Goal: Task Accomplishment & Management: Complete application form

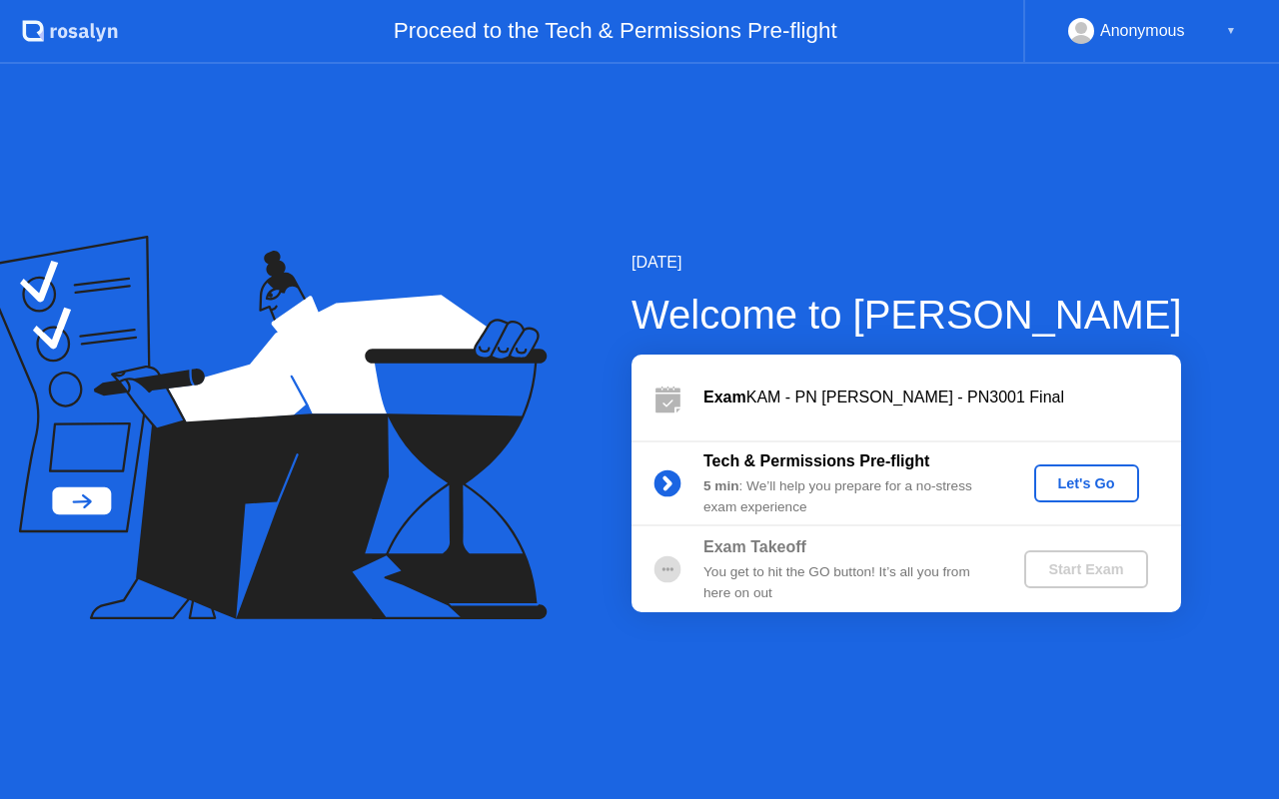
click at [1052, 485] on div "Let's Go" at bounding box center [1086, 484] width 89 height 16
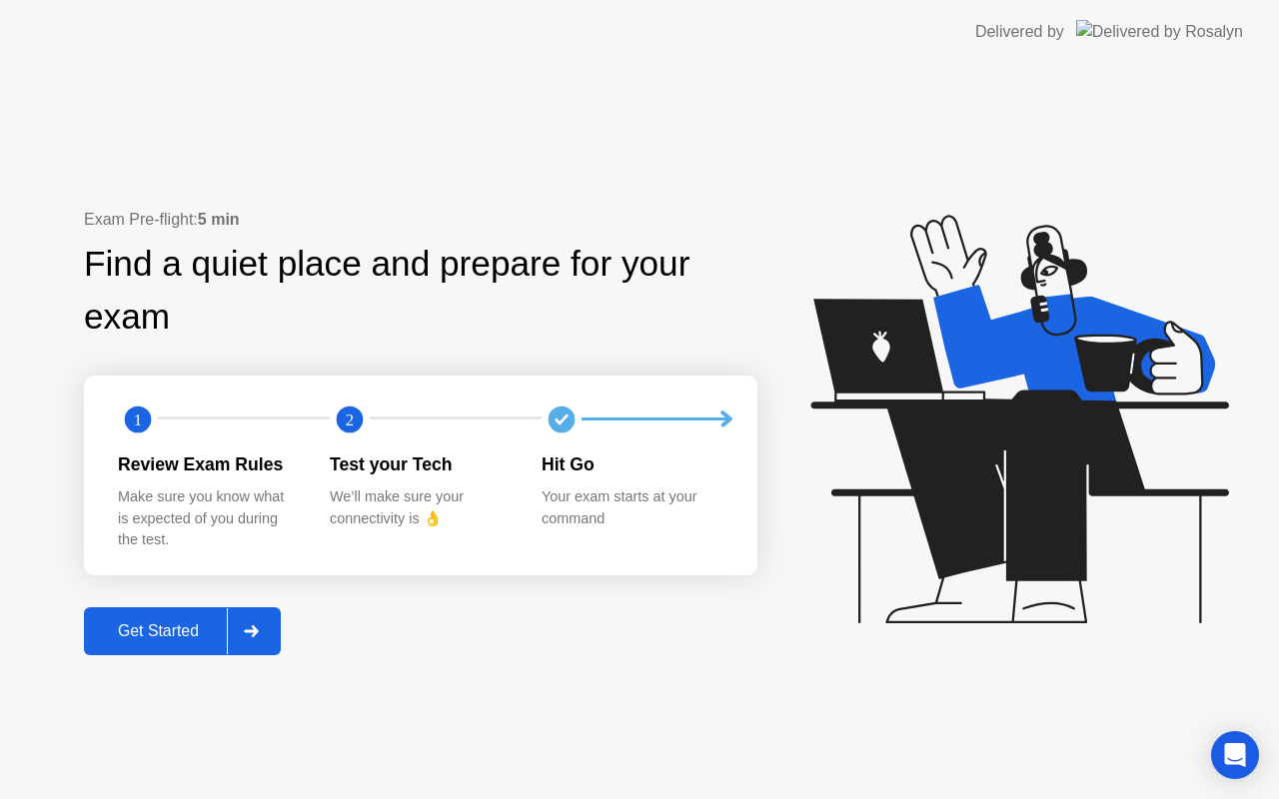
click at [151, 629] on div "Get Started" at bounding box center [158, 631] width 137 height 18
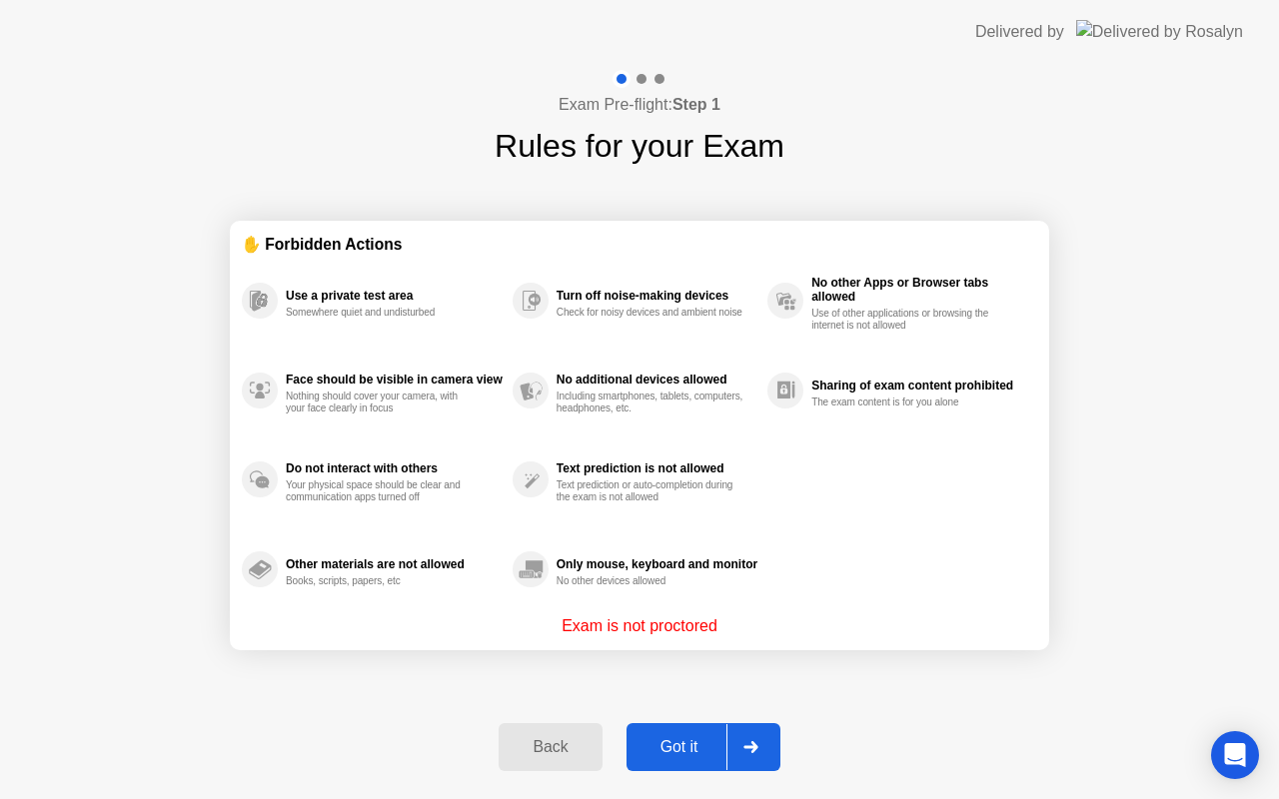
click at [676, 746] on div "Got it" at bounding box center [679, 747] width 94 height 18
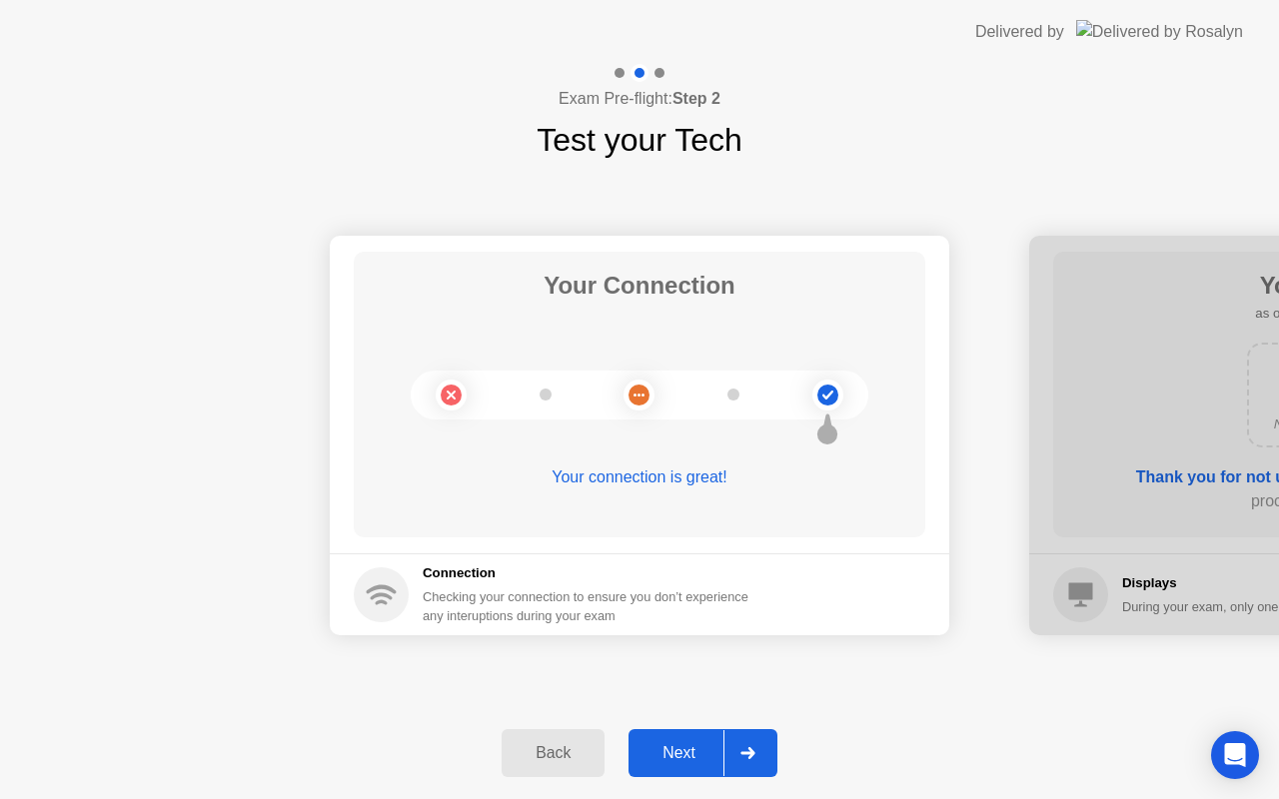
click at [676, 746] on div "Next" at bounding box center [678, 753] width 89 height 18
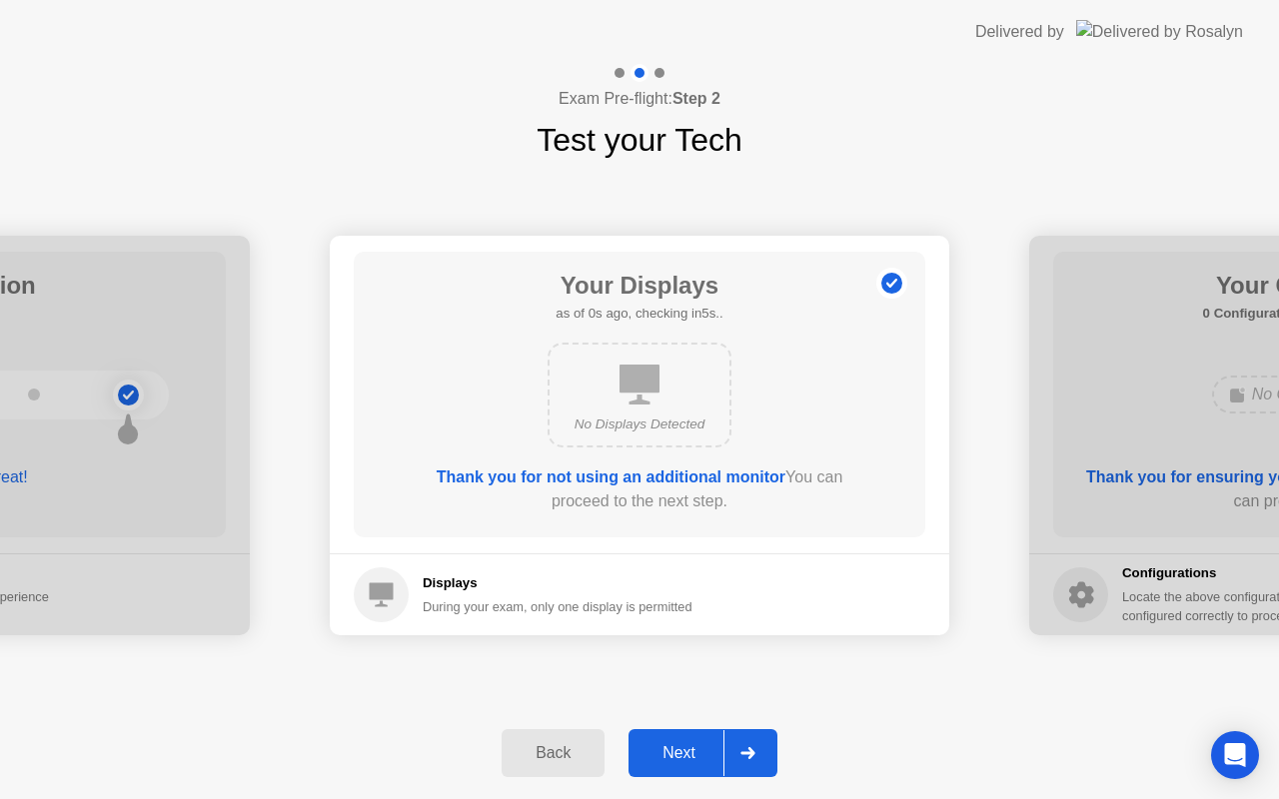
click at [676, 746] on div "Next" at bounding box center [678, 753] width 89 height 18
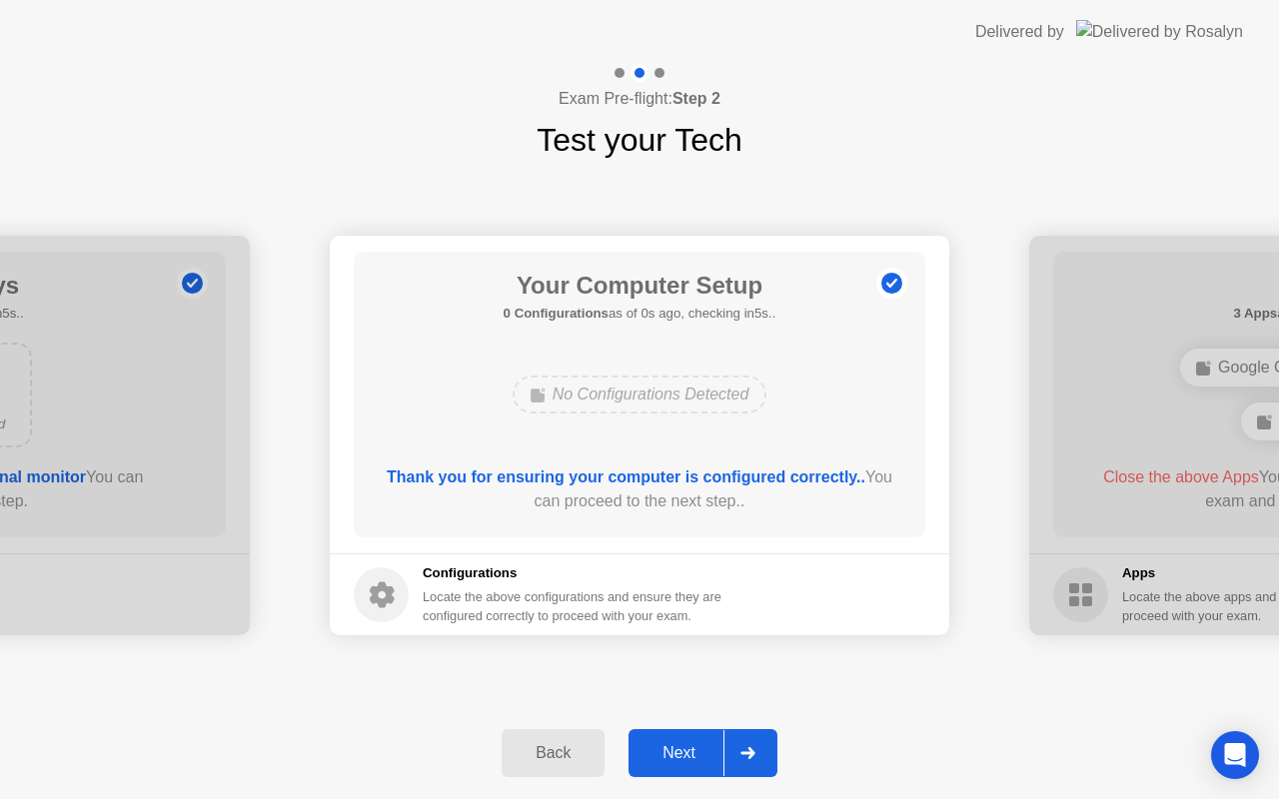
click at [676, 746] on div "Next" at bounding box center [678, 753] width 89 height 18
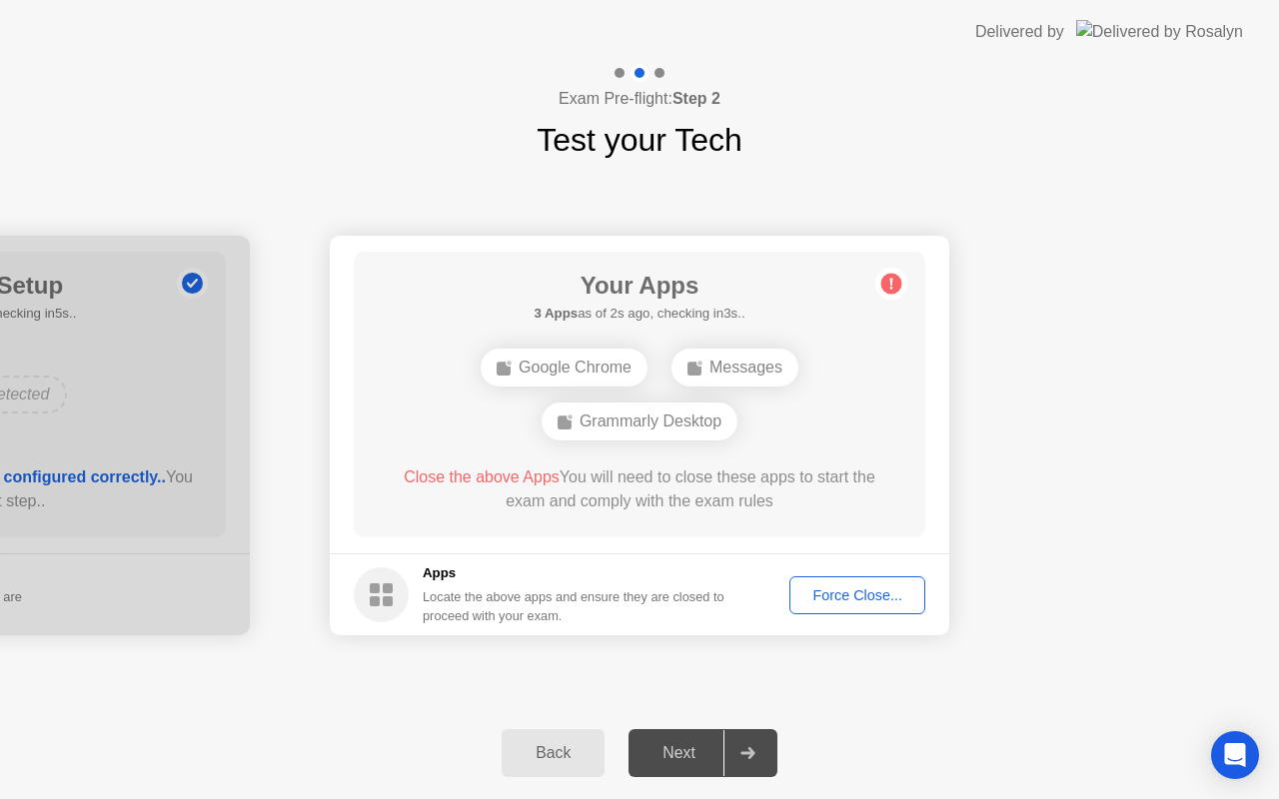
click at [834, 583] on button "Force Close..." at bounding box center [857, 595] width 136 height 38
click at [821, 595] on div "Force Close..." at bounding box center [857, 595] width 122 height 16
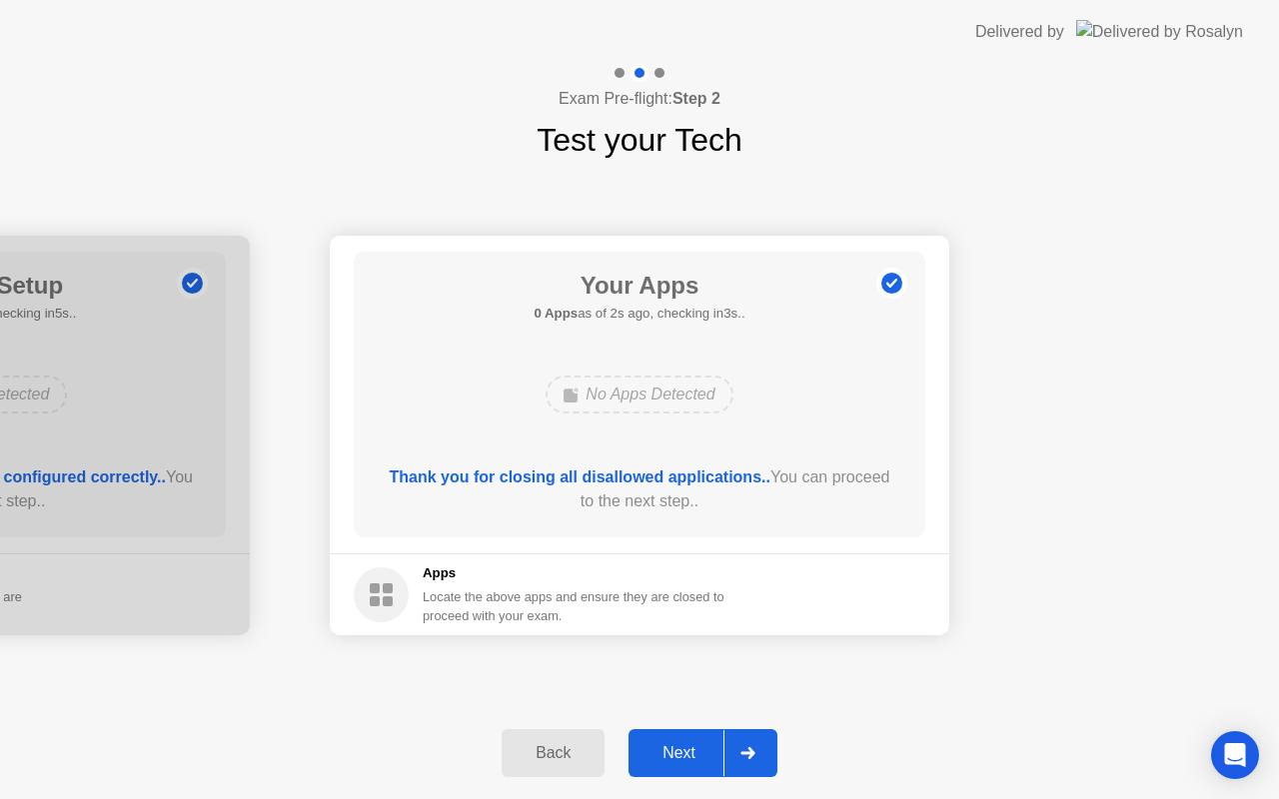
click at [688, 756] on div "Next" at bounding box center [678, 753] width 89 height 18
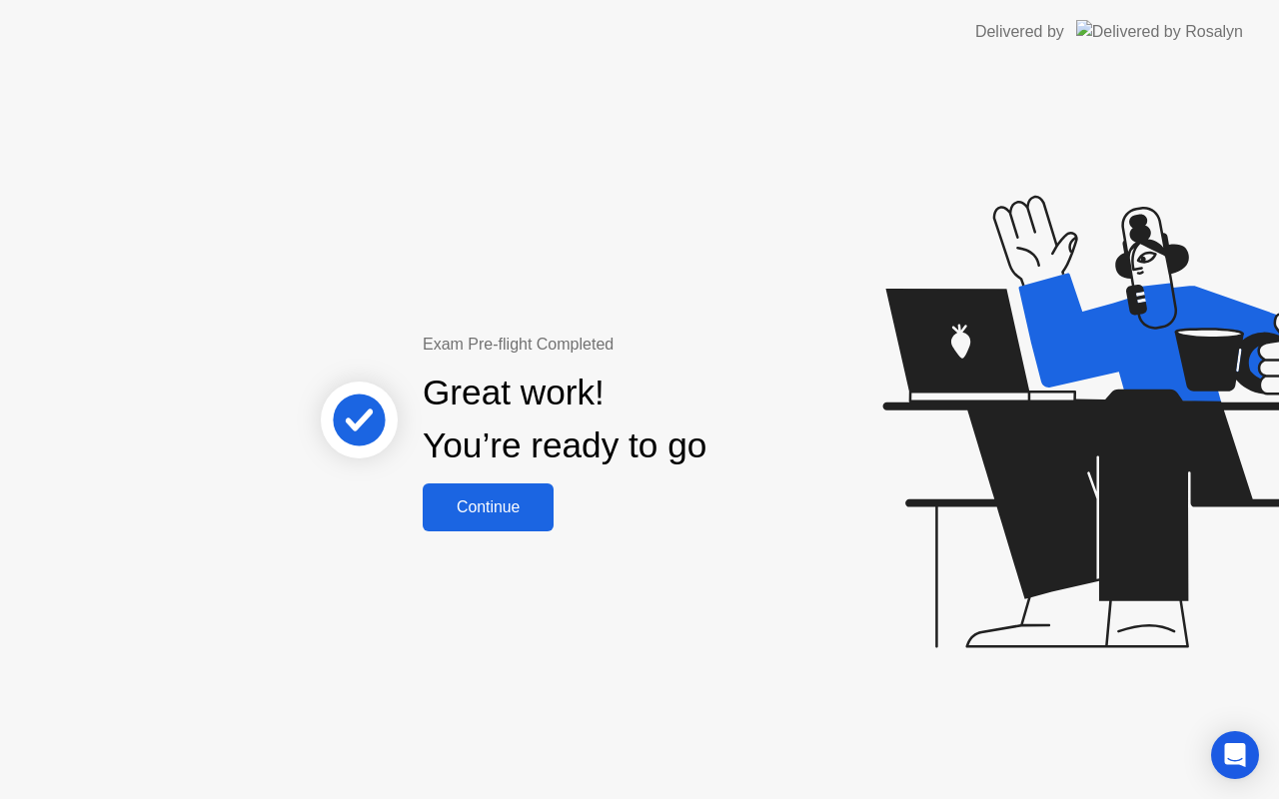
click at [488, 491] on button "Continue" at bounding box center [488, 508] width 131 height 48
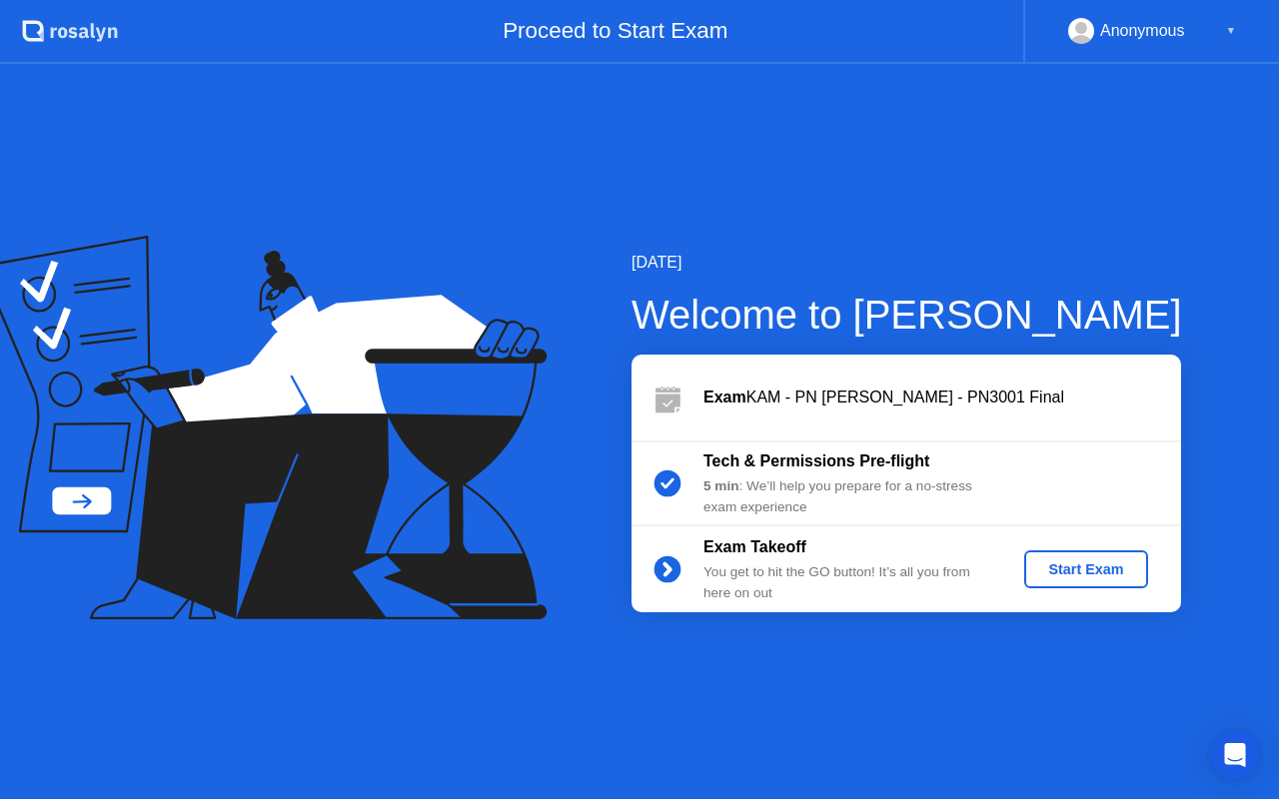
click at [1083, 569] on div "Start Exam" at bounding box center [1085, 569] width 107 height 16
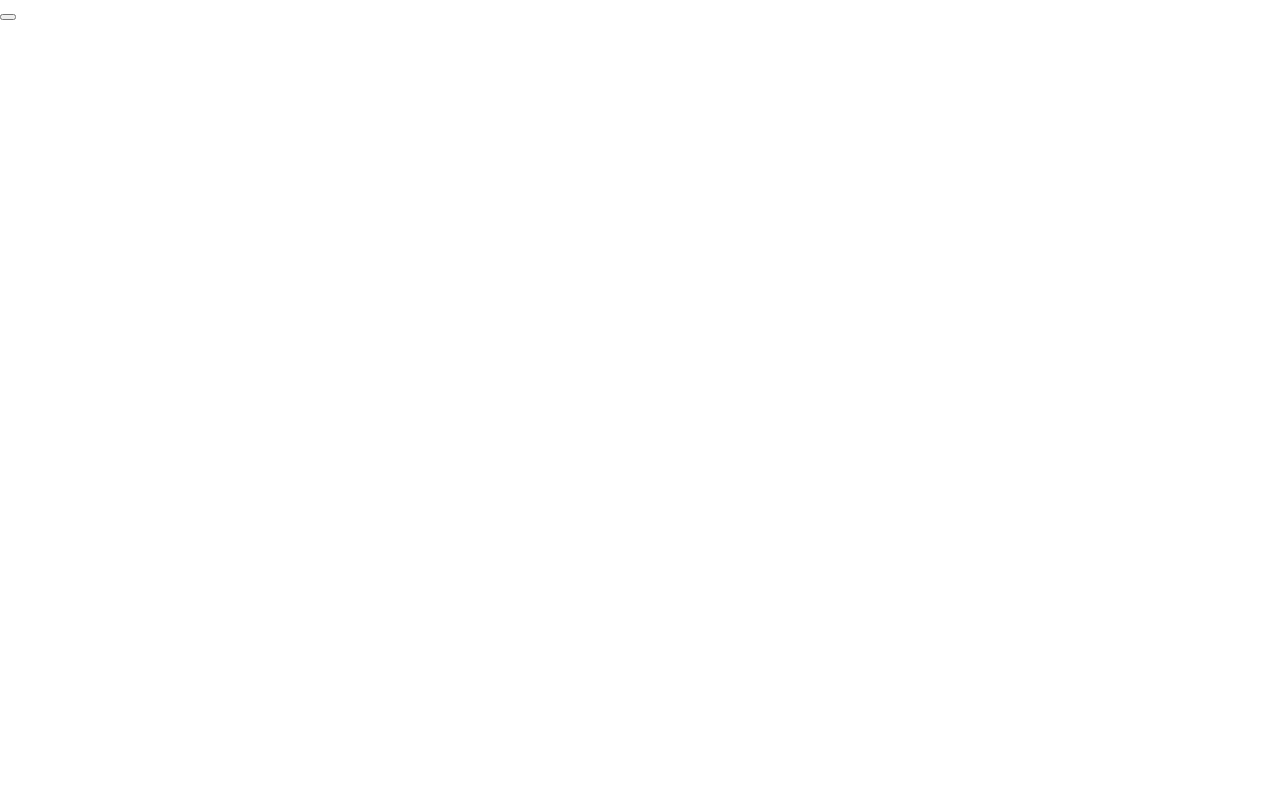
click div "End Proctoring Session"
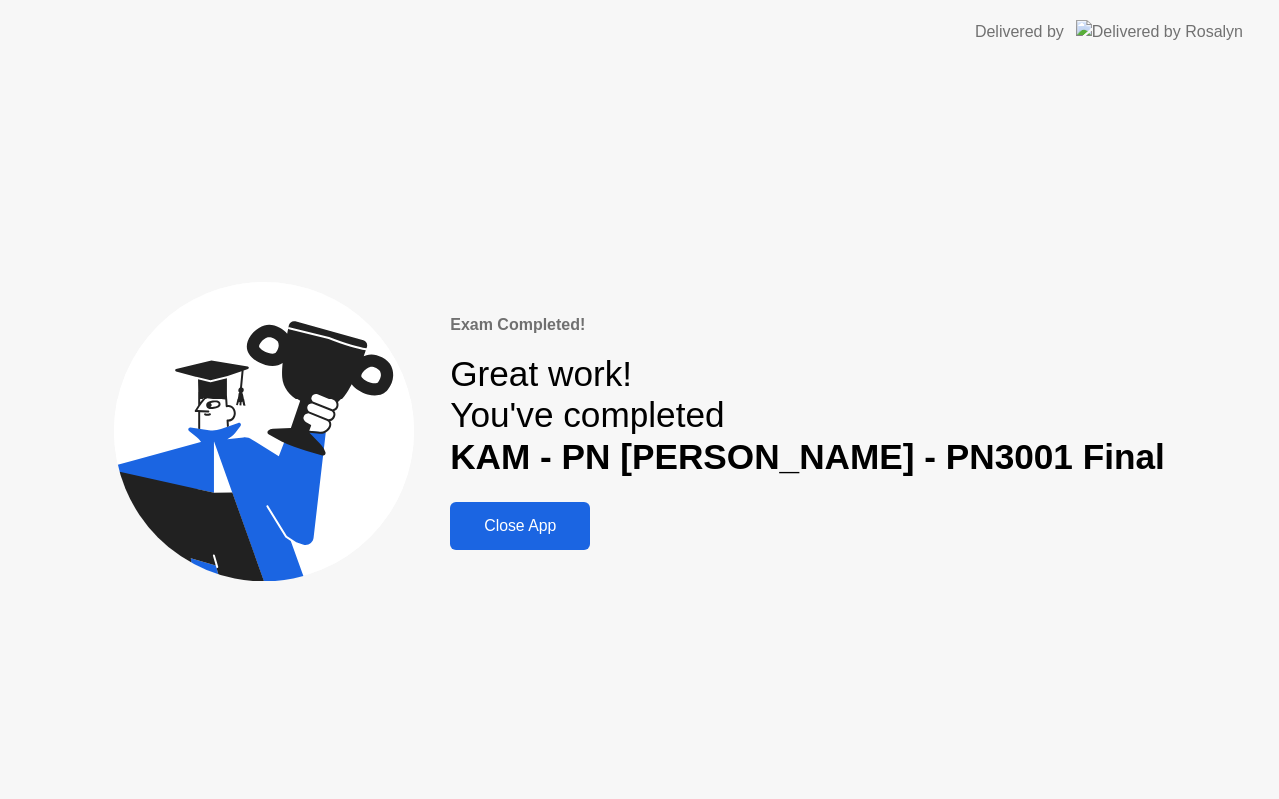
click at [583, 530] on div "Close App" at bounding box center [520, 526] width 128 height 18
